Goal: Information Seeking & Learning: Find specific fact

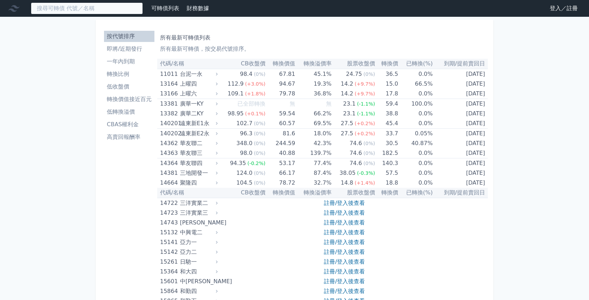
click at [94, 7] on input at bounding box center [87, 8] width 112 height 12
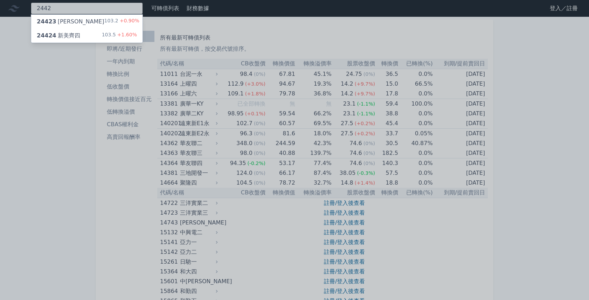
type input "2442"
click at [92, 37] on div "24424 新美齊四 103.5 +1.60%" at bounding box center [86, 36] width 111 height 14
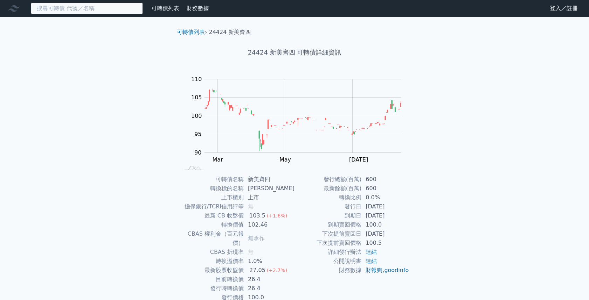
click at [47, 10] on input at bounding box center [87, 8] width 112 height 12
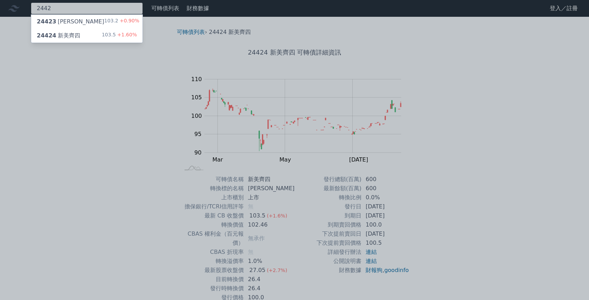
type input "2442"
click at [63, 19] on div "24423 [PERSON_NAME]" at bounding box center [71, 21] width 68 height 8
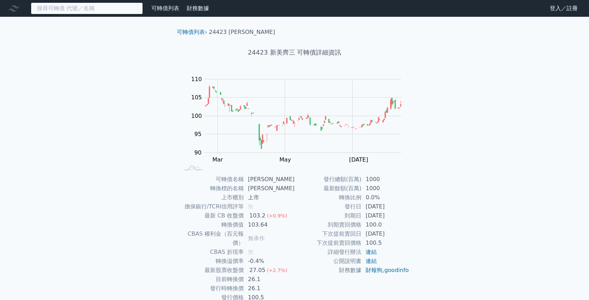
click at [48, 10] on input at bounding box center [87, 8] width 112 height 12
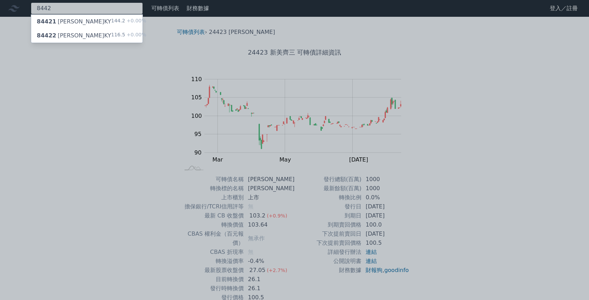
type input "8442"
click at [70, 25] on div "84421 威宏一KY" at bounding box center [74, 21] width 74 height 8
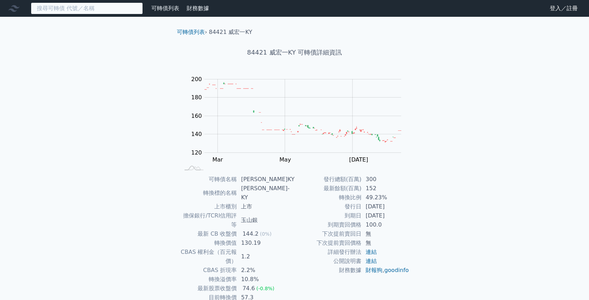
click at [75, 12] on input at bounding box center [87, 8] width 112 height 12
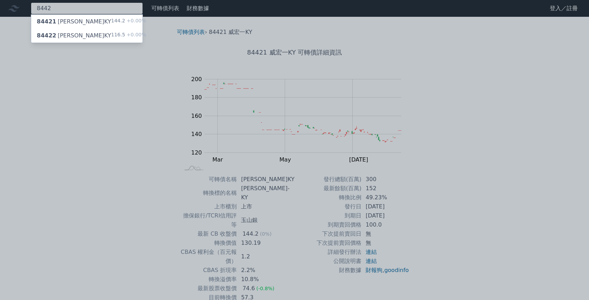
type input "8442"
click at [87, 34] on div "84422 威宏二KY 116.5 +0.00%" at bounding box center [86, 36] width 111 height 14
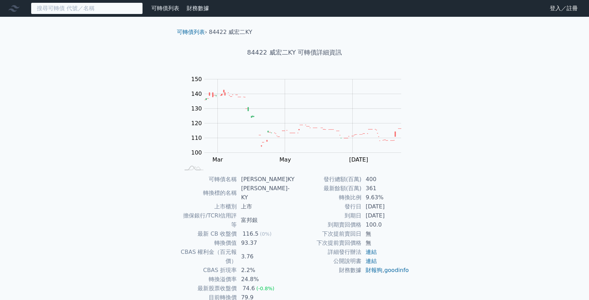
click at [50, 6] on input at bounding box center [87, 8] width 112 height 12
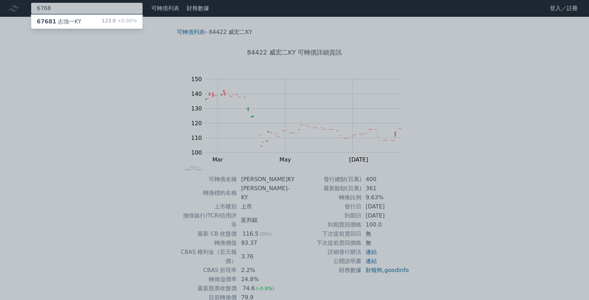
type input "6768"
click at [55, 21] on div "67681 志強一KY" at bounding box center [59, 21] width 44 height 8
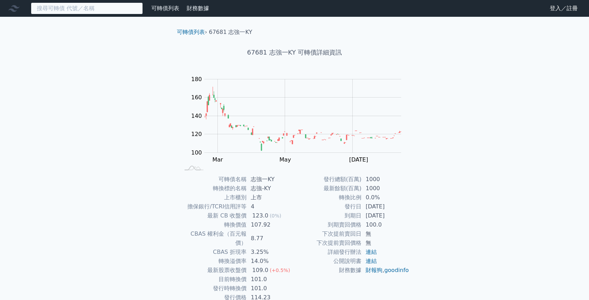
click at [66, 10] on input at bounding box center [87, 8] width 112 height 12
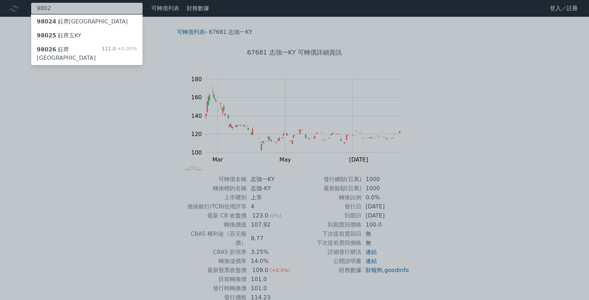
type input "9802"
click at [74, 50] on div "98026 鈺[GEOGRAPHIC_DATA]" at bounding box center [69, 53] width 65 height 17
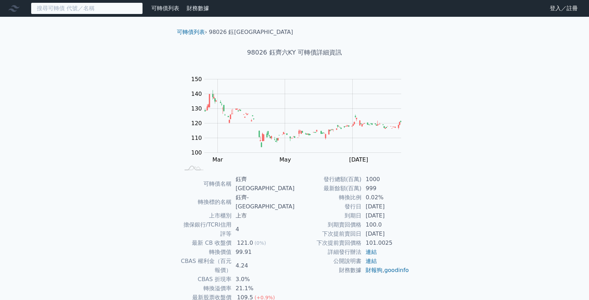
click at [48, 12] on input at bounding box center [87, 8] width 112 height 12
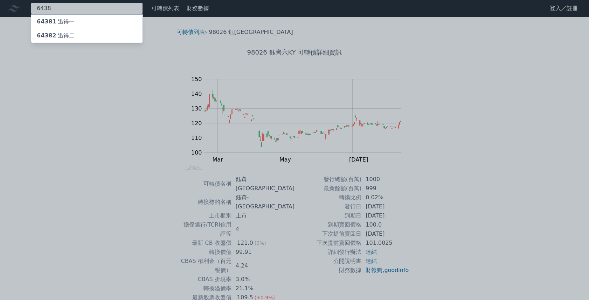
type input "6438"
click at [72, 35] on div "64382 迅得二" at bounding box center [86, 36] width 111 height 14
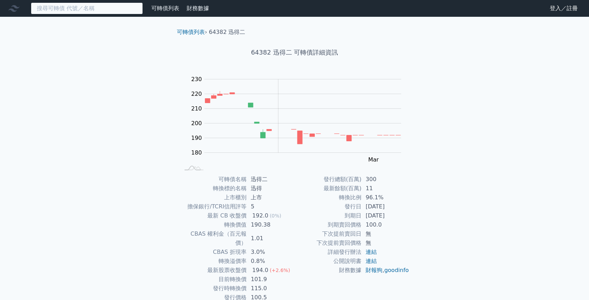
click at [83, 9] on input at bounding box center [87, 8] width 112 height 12
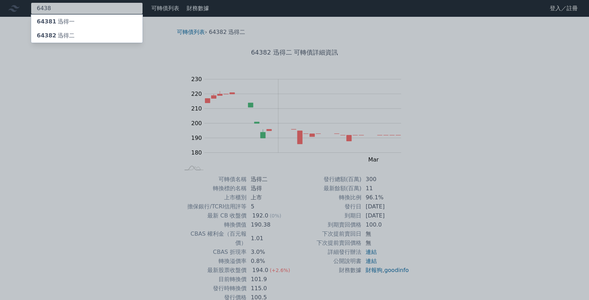
type input "6438"
click at [71, 22] on div "64381 迅得一" at bounding box center [56, 21] width 38 height 8
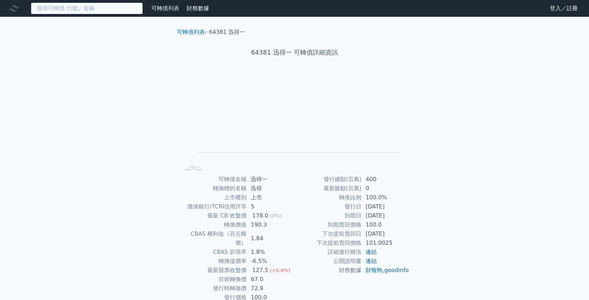
click at [73, 11] on input at bounding box center [87, 8] width 112 height 12
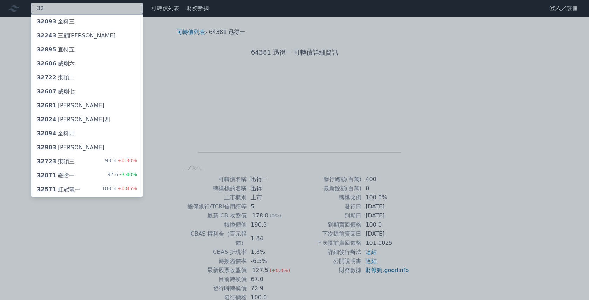
type input "3"
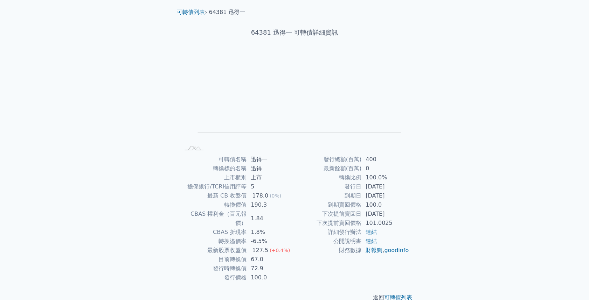
scroll to position [24, 0]
